Goal: Find specific page/section: Find specific page/section

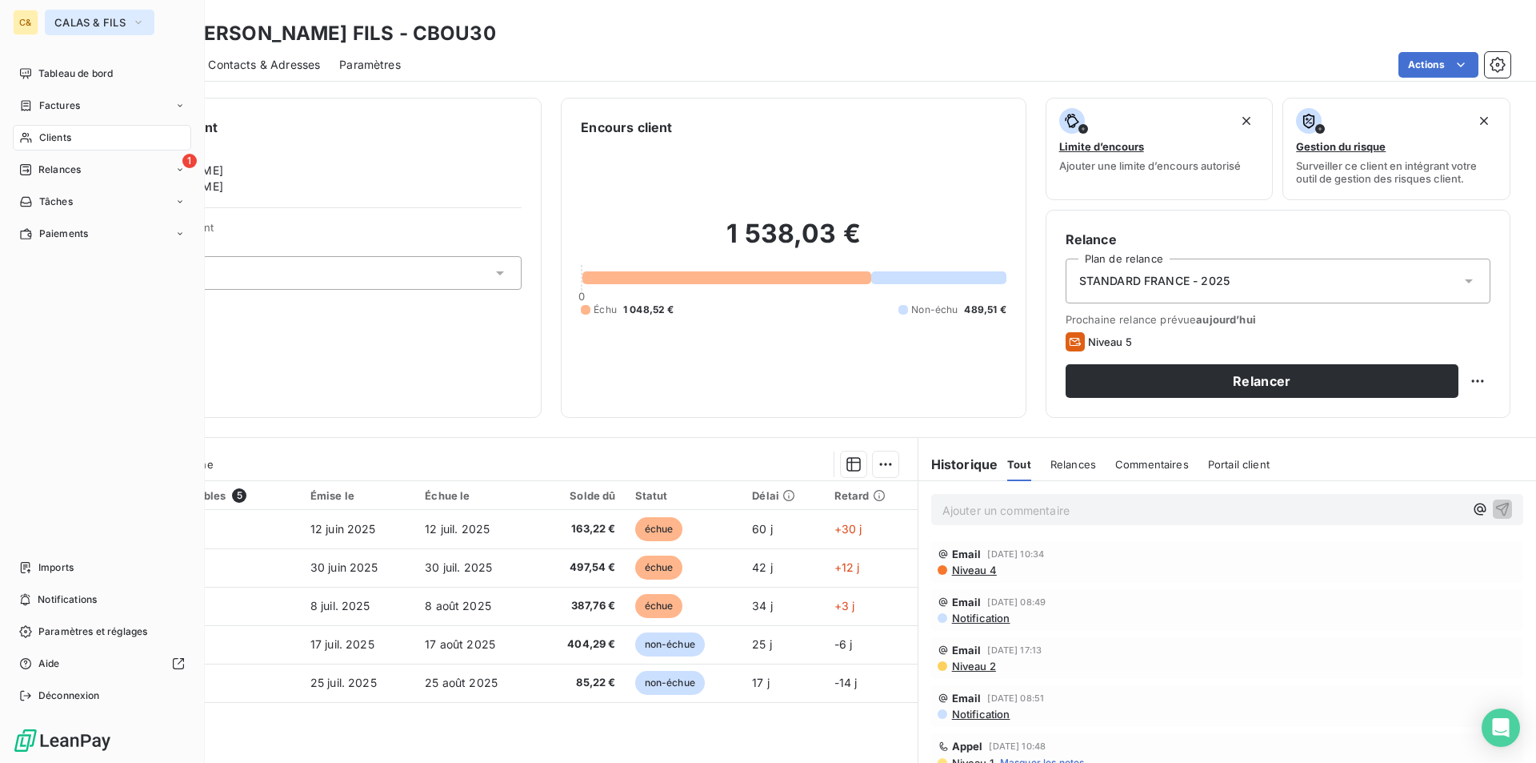
click at [54, 23] on span "CALAS & FILS" at bounding box center [89, 22] width 71 height 13
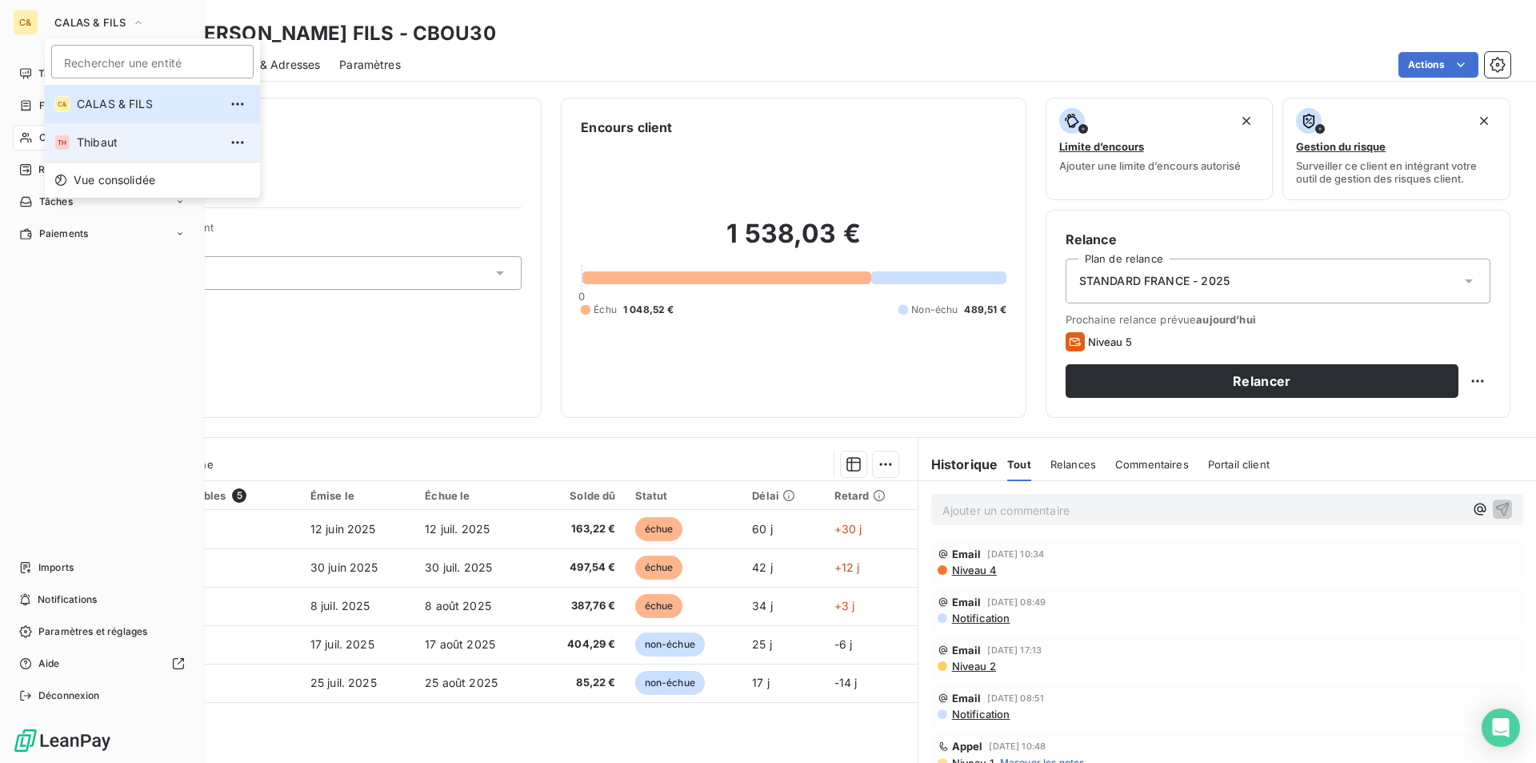
click at [123, 142] on span "Thibaut" at bounding box center [148, 142] width 142 height 16
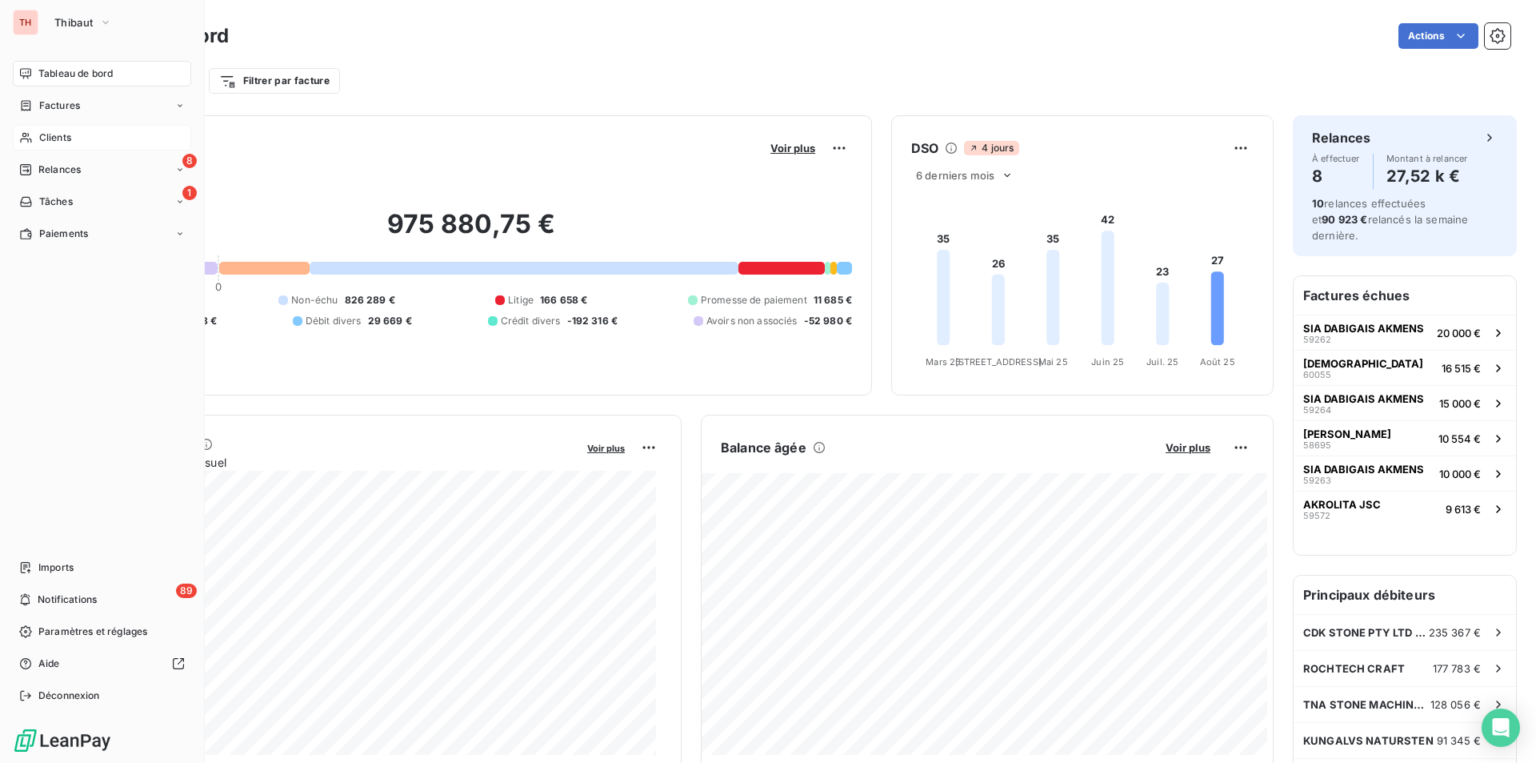
click at [50, 144] on span "Clients" at bounding box center [55, 137] width 32 height 14
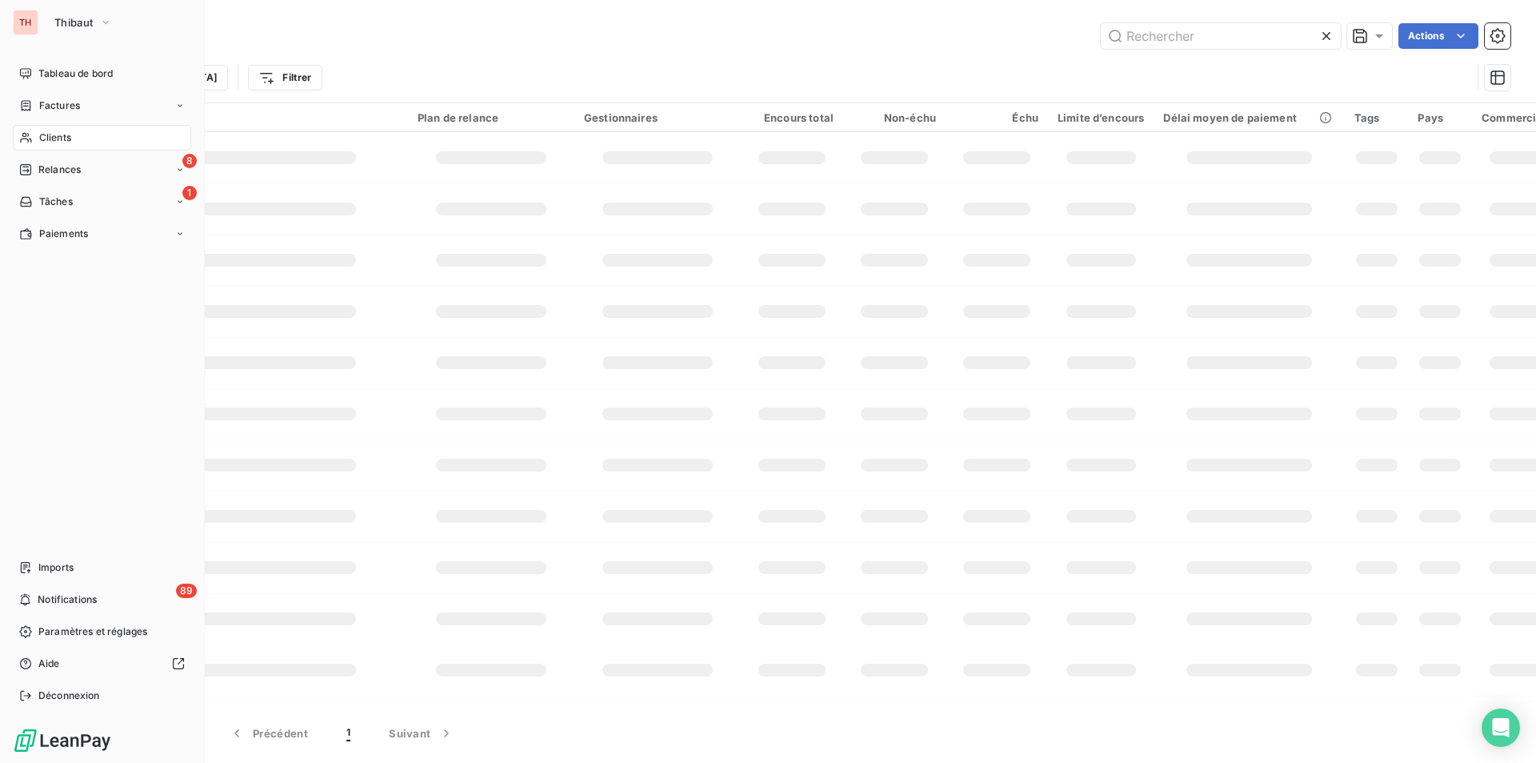
click at [1202, 31] on input "text" at bounding box center [1221, 36] width 240 height 26
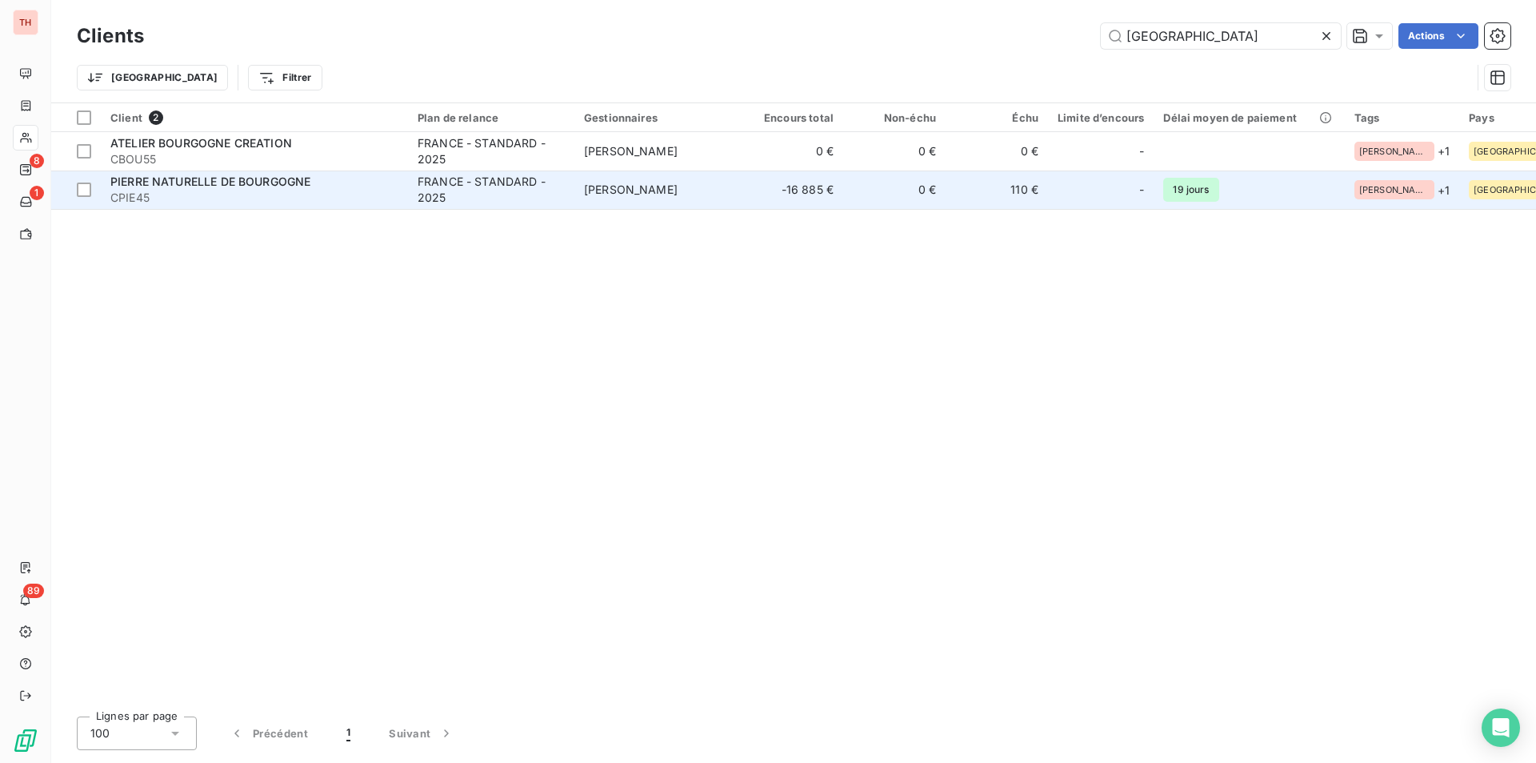
type input "[GEOGRAPHIC_DATA]"
click at [128, 182] on span "PIERRE NATURELLE DE BOURGOGNE" at bounding box center [210, 181] width 200 height 14
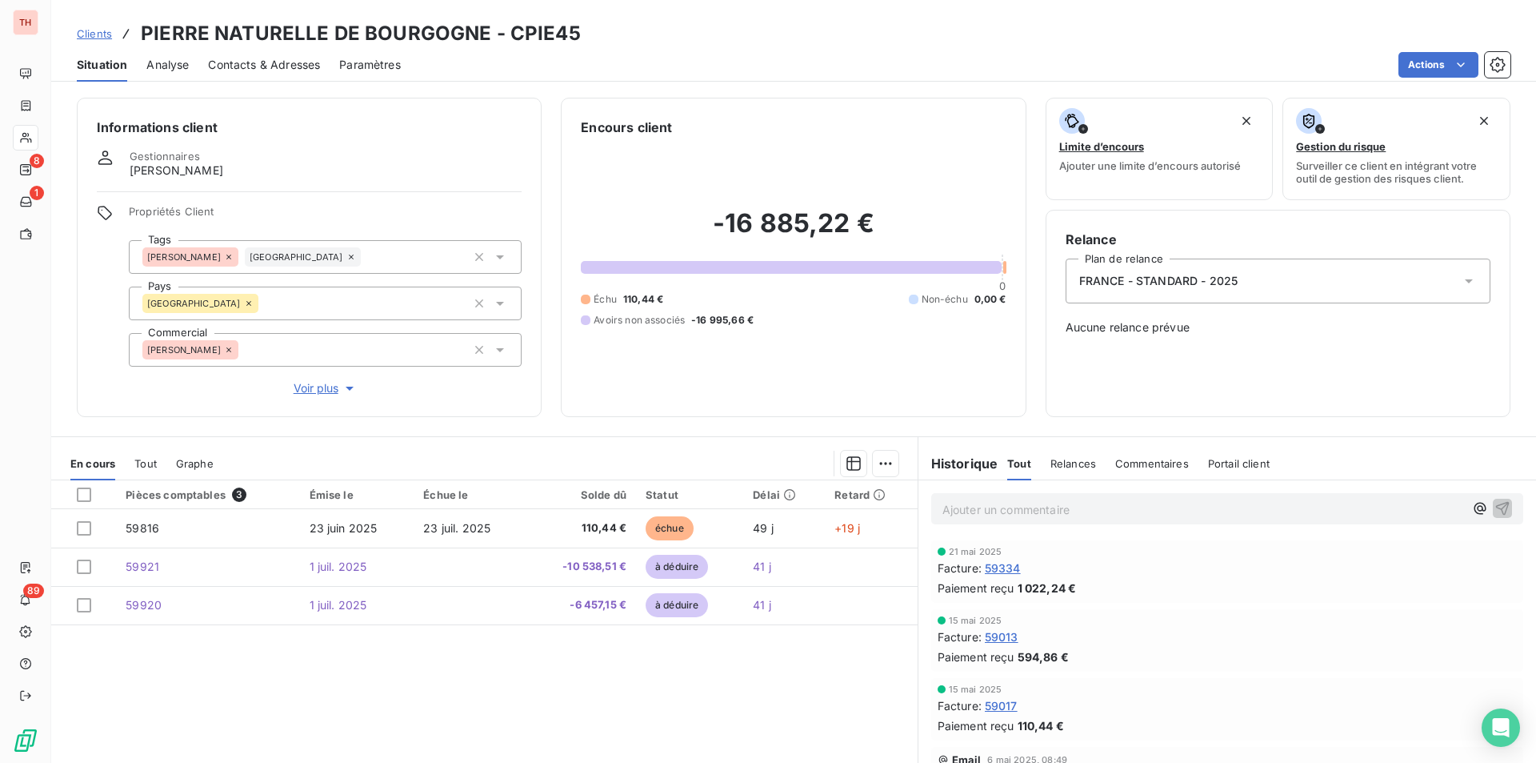
scroll to position [160, 0]
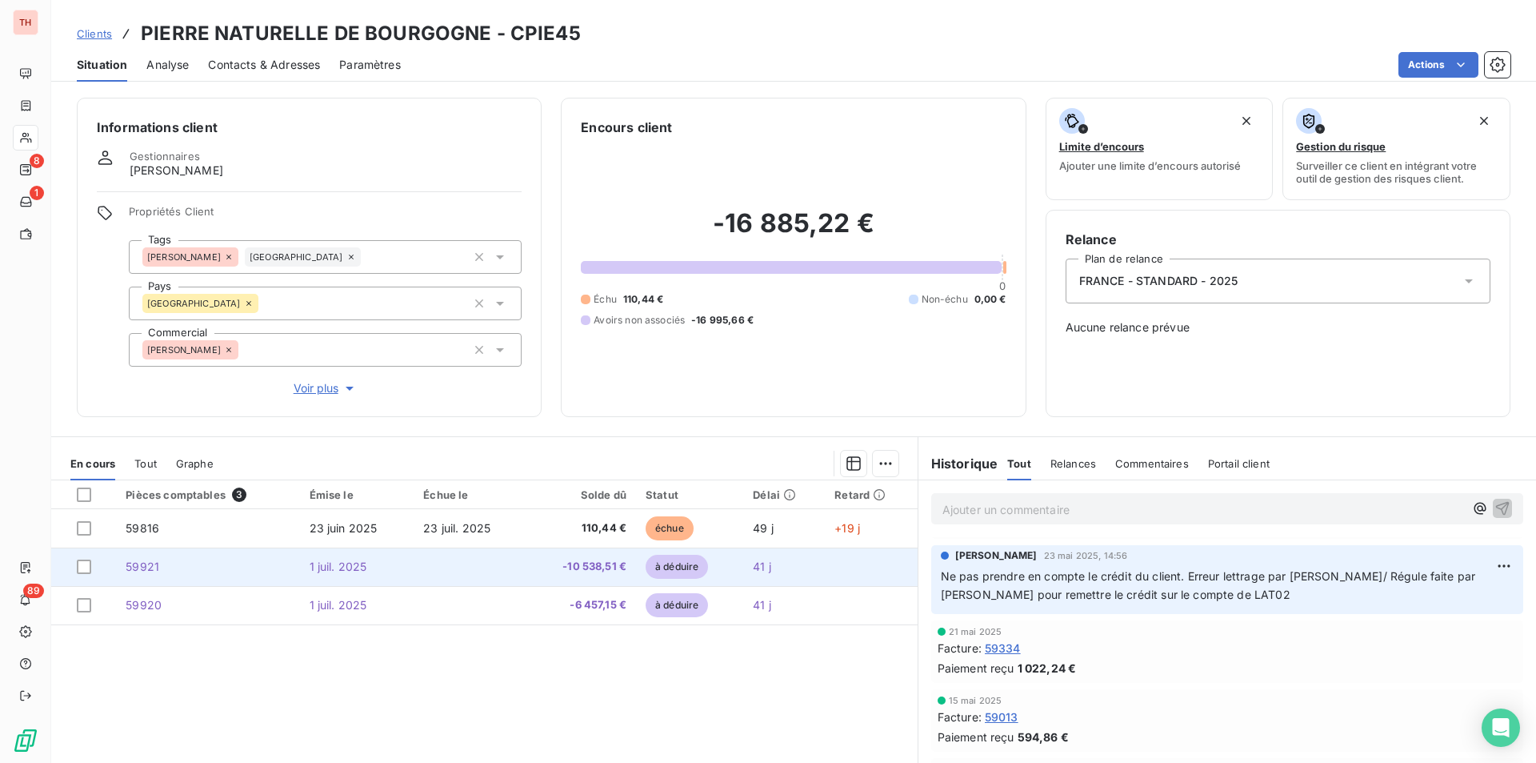
click at [303, 566] on td "1 juil. 2025" at bounding box center [357, 566] width 114 height 38
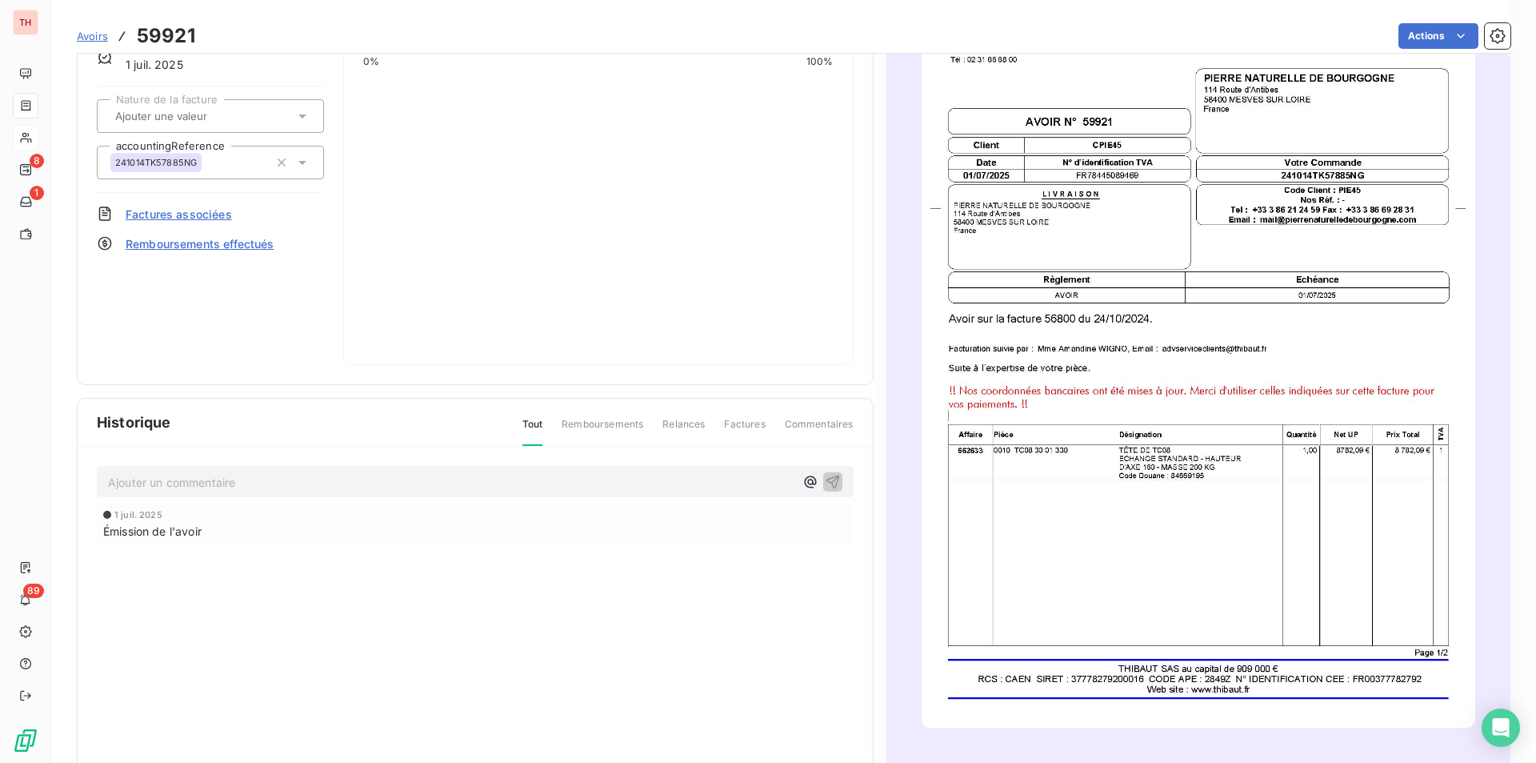
scroll to position [186, 0]
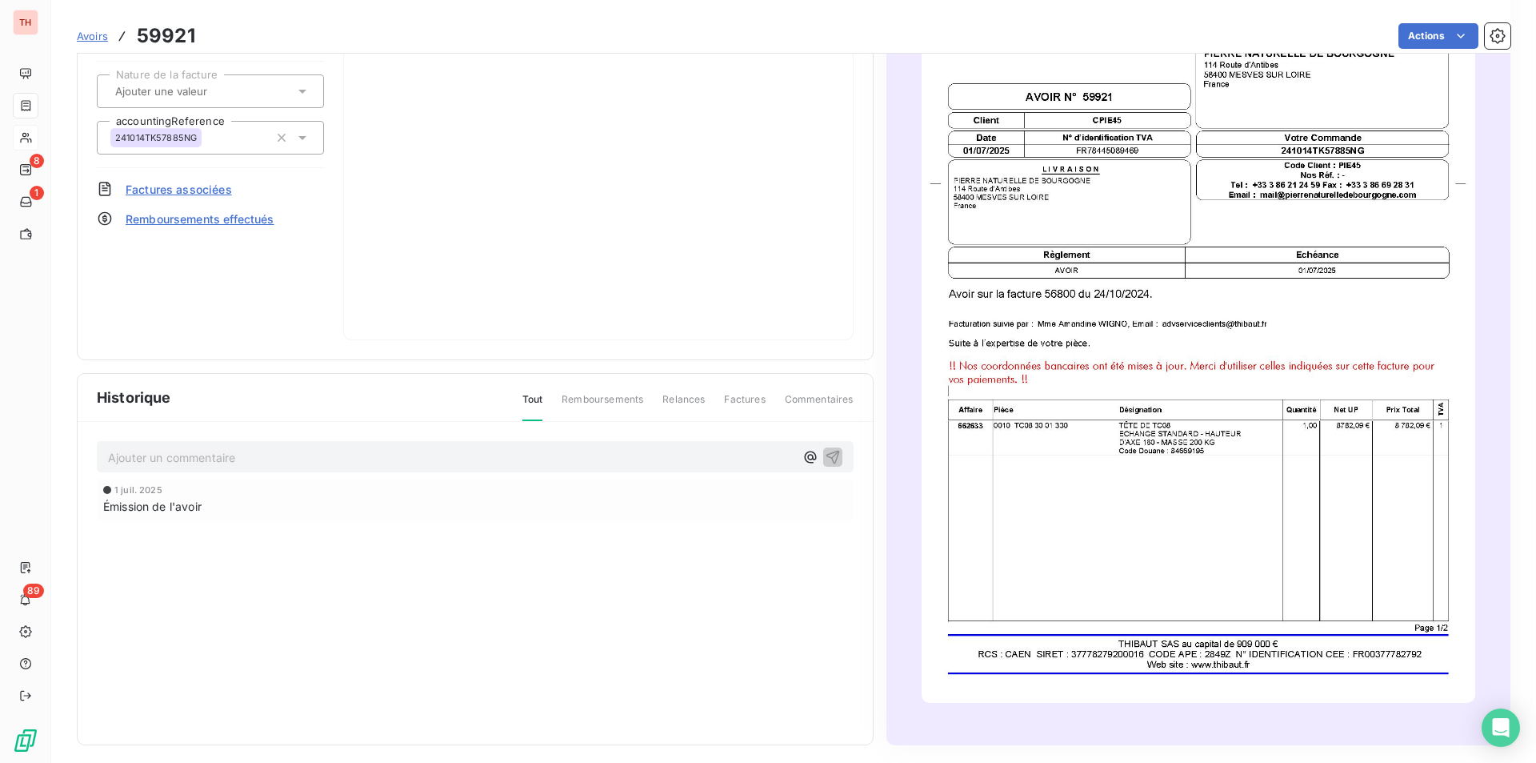
click at [1199, 711] on button "button" at bounding box center [1198, 311] width 573 height 829
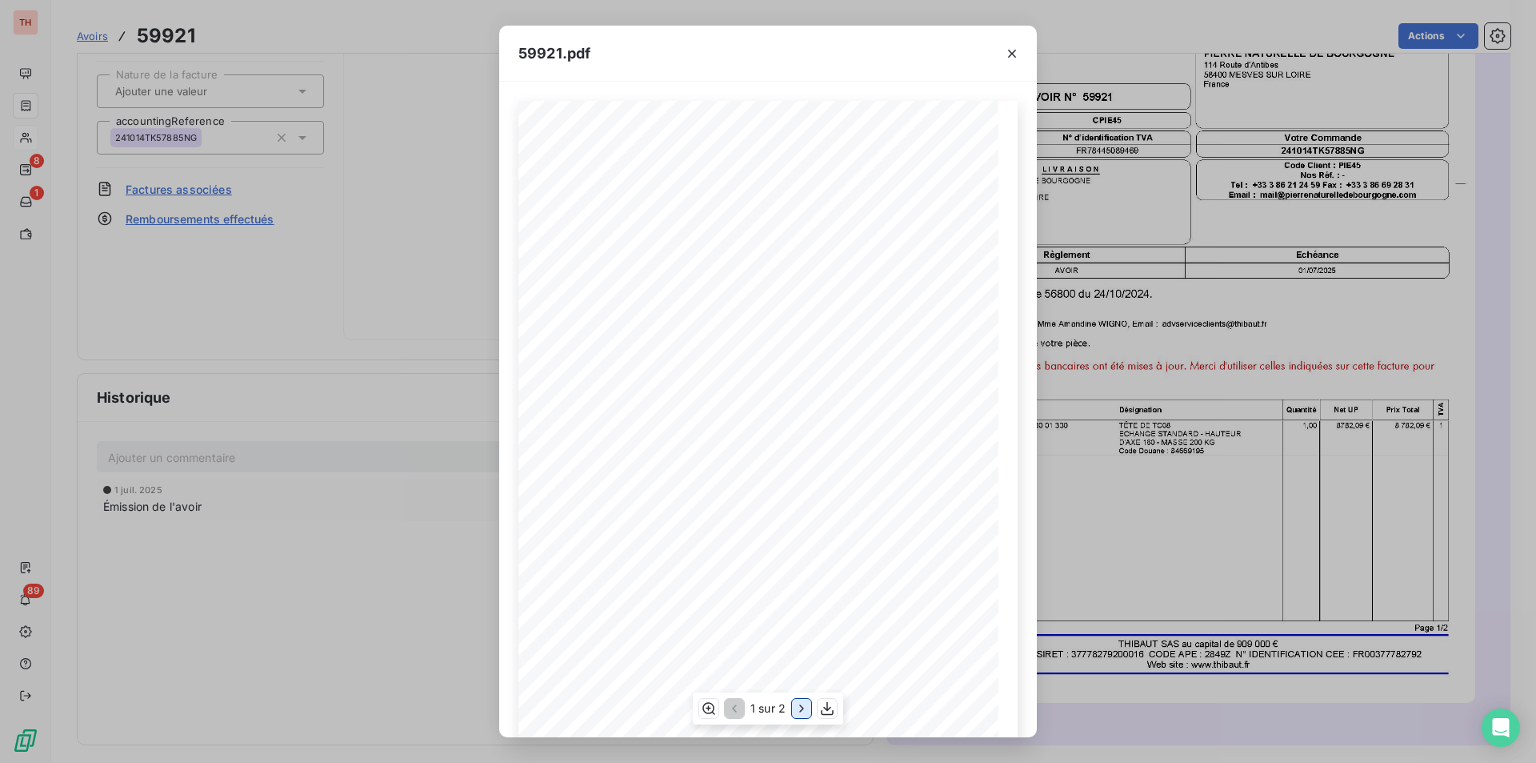
click at [808, 712] on icon "button" at bounding box center [802, 708] width 16 height 16
drag, startPoint x: 1015, startPoint y: 51, endPoint x: 954, endPoint y: 85, distance: 69.5
click at [1015, 51] on icon "button" at bounding box center [1012, 54] width 8 height 8
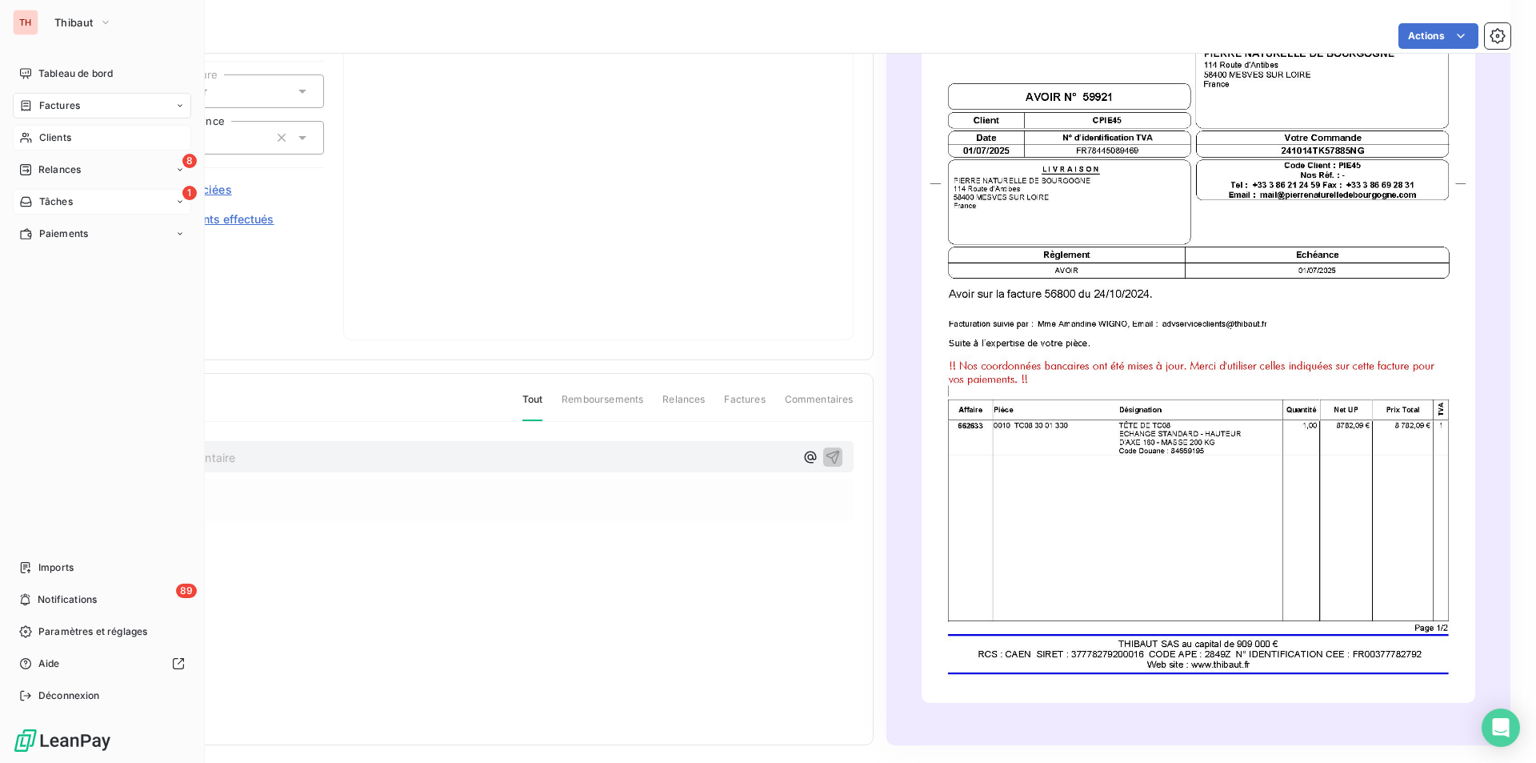
click at [46, 194] on span "Tâches" at bounding box center [56, 201] width 34 height 14
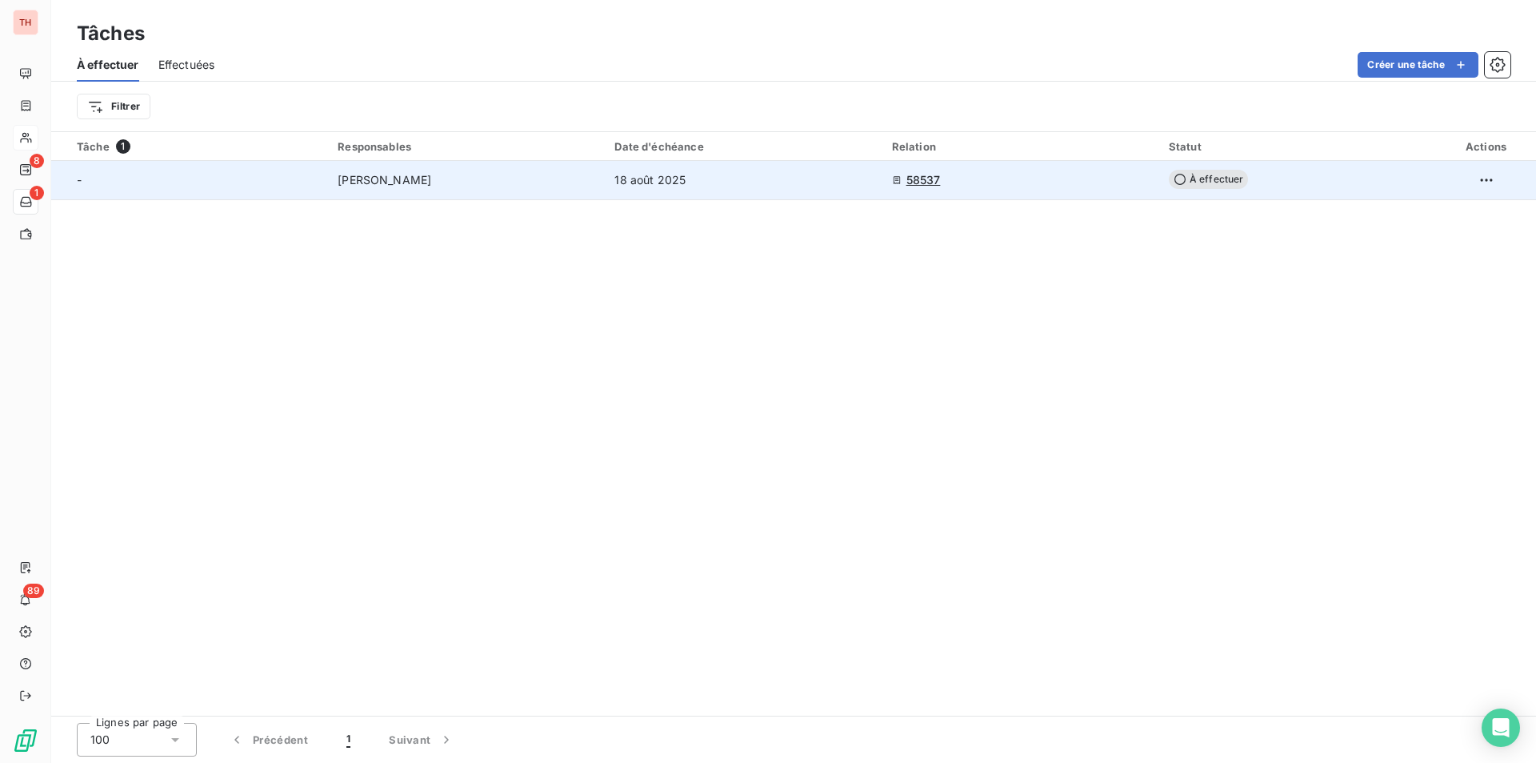
click at [449, 190] on td "[PERSON_NAME]" at bounding box center [466, 180] width 277 height 38
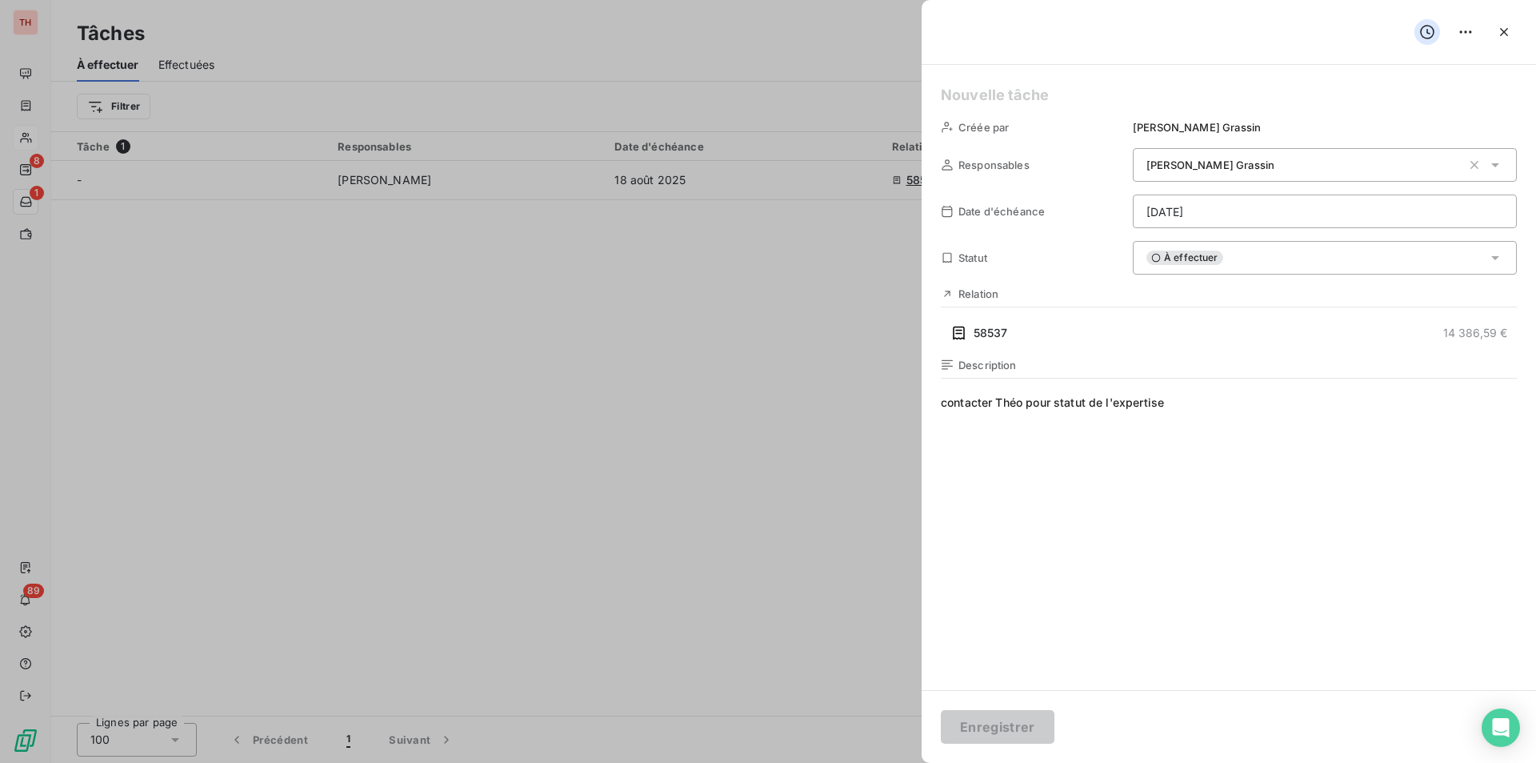
click at [480, 404] on div at bounding box center [768, 381] width 1536 height 763
click at [1511, 31] on icon "button" at bounding box center [1504, 32] width 16 height 16
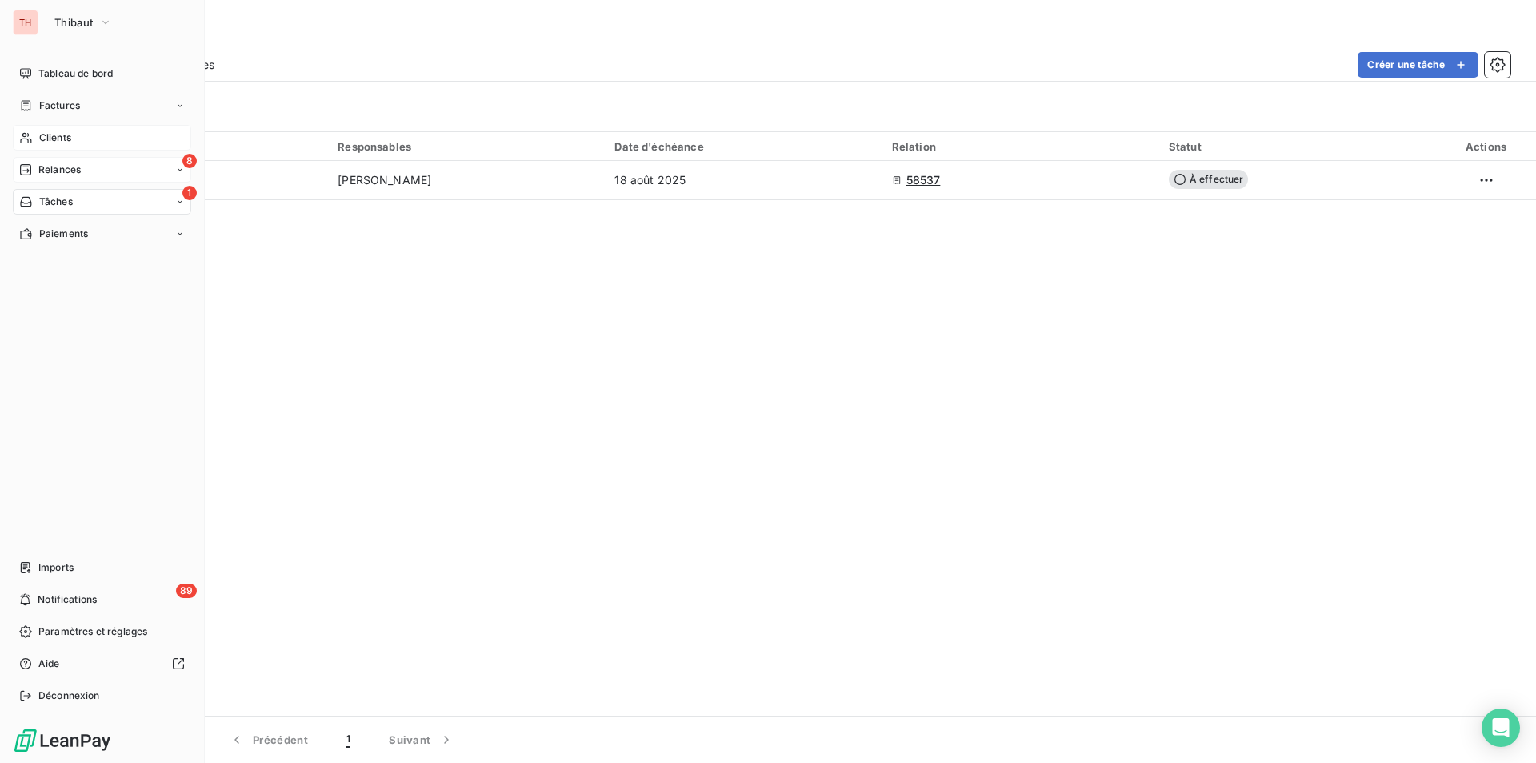
click at [50, 167] on span "Relances" at bounding box center [59, 169] width 42 height 14
